Goal: Task Accomplishment & Management: Manage account settings

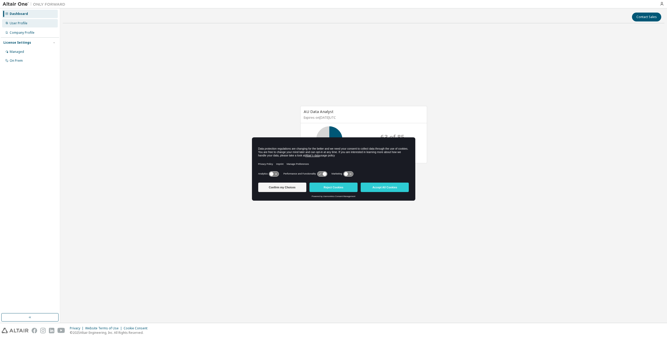
click at [19, 20] on div "User Profile" at bounding box center [30, 23] width 56 height 8
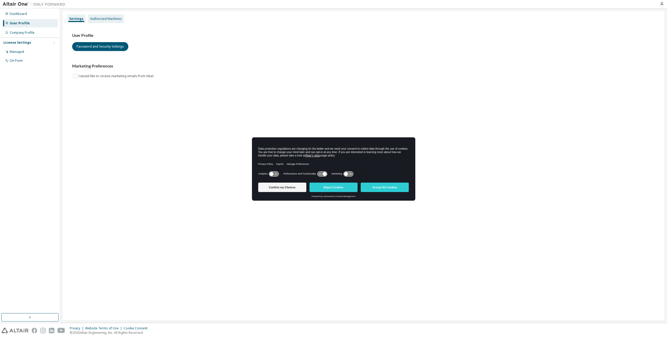
click at [113, 19] on div "Authorized Machines" at bounding box center [106, 19] width 32 height 4
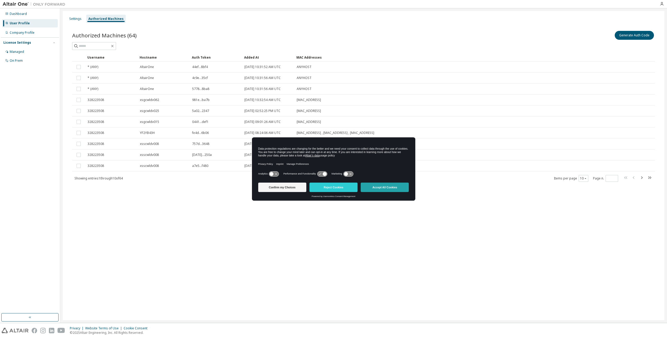
click at [394, 189] on button "Accept All Cookies" at bounding box center [385, 186] width 48 height 9
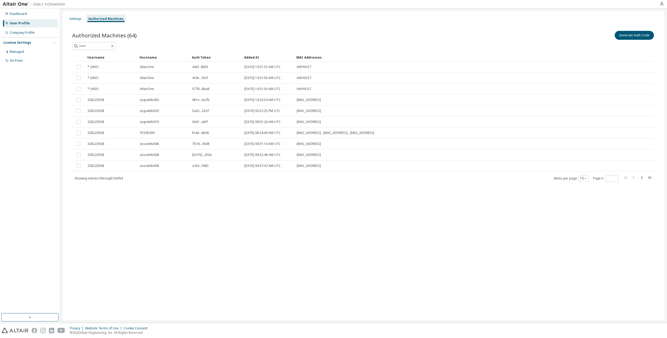
click at [101, 18] on div "Authorized Machines" at bounding box center [105, 19] width 35 height 4
click at [104, 17] on div "Authorized Machines" at bounding box center [105, 19] width 35 height 4
click at [633, 35] on button "Generate Auth Code" at bounding box center [634, 35] width 39 height 9
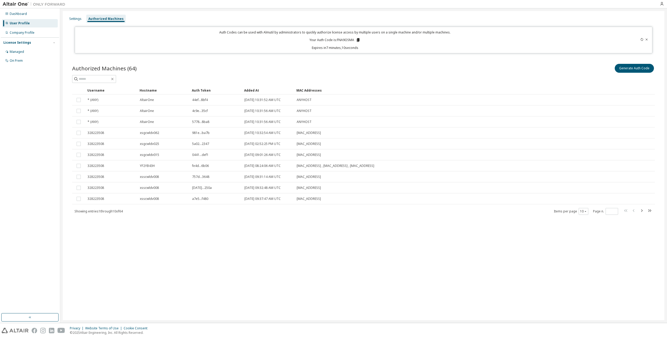
click at [104, 19] on div "Authorized Machines" at bounding box center [105, 19] width 35 height 4
click at [359, 39] on icon at bounding box center [358, 40] width 3 height 4
click at [373, 41] on div "Auth Codes can be used with Almutil by administrators to quickly authorize lice…" at bounding box center [335, 40] width 514 height 20
click at [634, 67] on button "Generate Auth Code" at bounding box center [634, 68] width 39 height 9
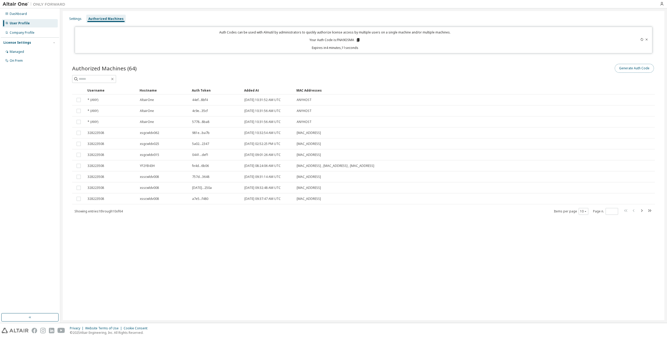
click at [620, 68] on button "Generate Auth Code" at bounding box center [634, 68] width 39 height 9
click at [75, 17] on div "Settings" at bounding box center [75, 19] width 12 height 4
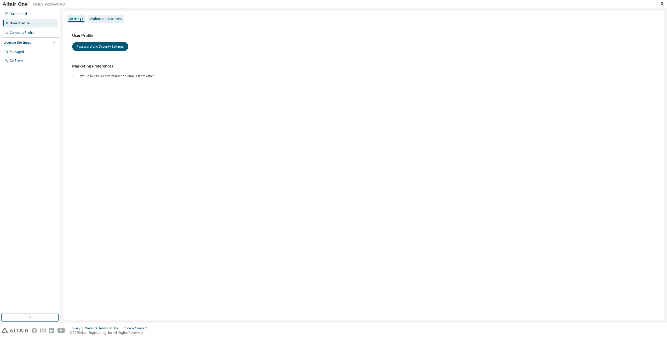
click at [99, 17] on div "Authorized Machines" at bounding box center [106, 19] width 32 height 4
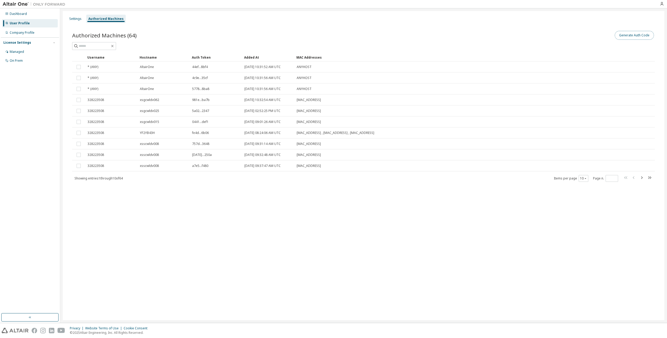
click at [633, 36] on button "Generate Auth Code" at bounding box center [634, 35] width 39 height 9
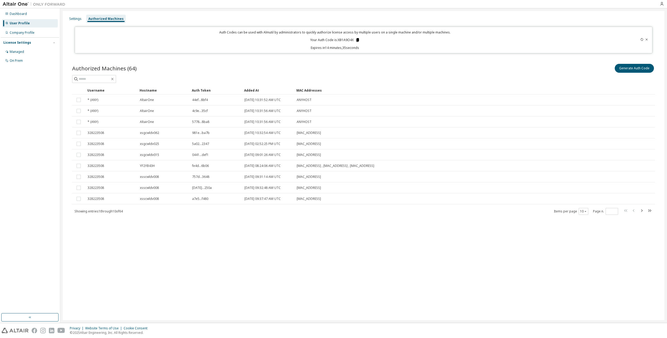
click at [360, 41] on div "Auth Codes can be used with Almutil by administrators to quickly authorize lice…" at bounding box center [335, 40] width 514 height 20
click at [358, 41] on icon at bounding box center [357, 40] width 3 height 4
